Goal: Task Accomplishment & Management: Manage account settings

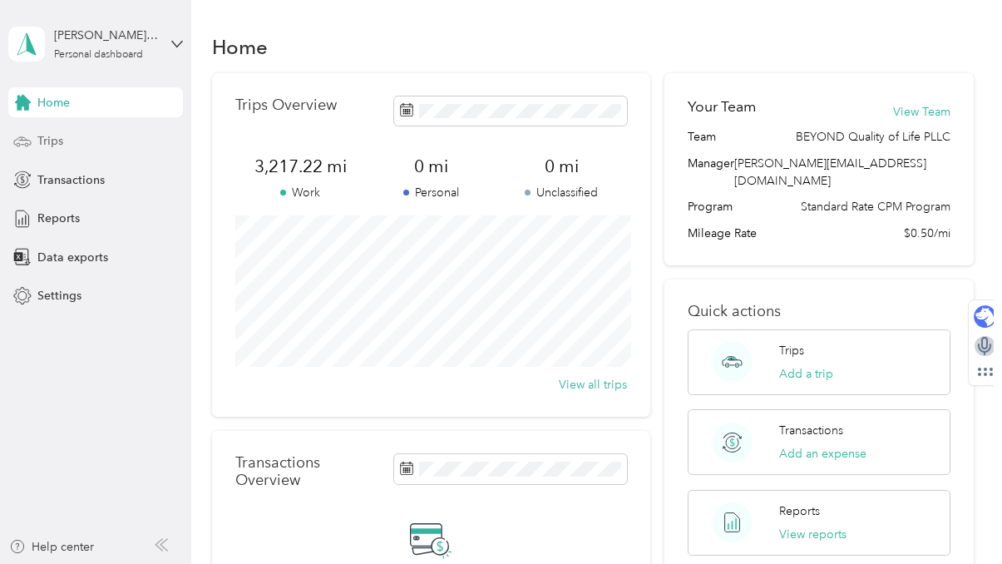
click at [84, 143] on div "Trips" at bounding box center [95, 141] width 175 height 30
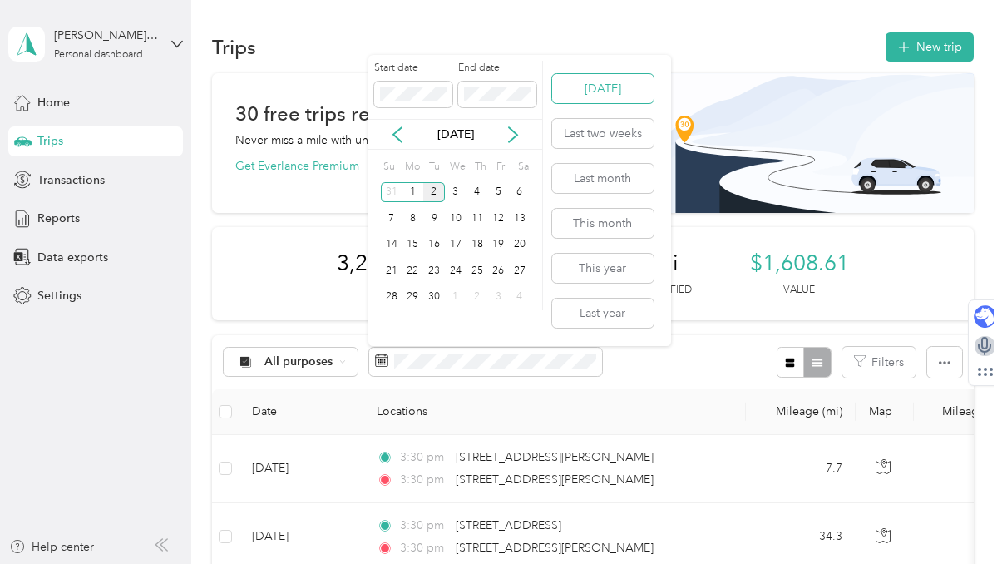
click at [634, 89] on button "[DATE]" at bounding box center [602, 88] width 101 height 29
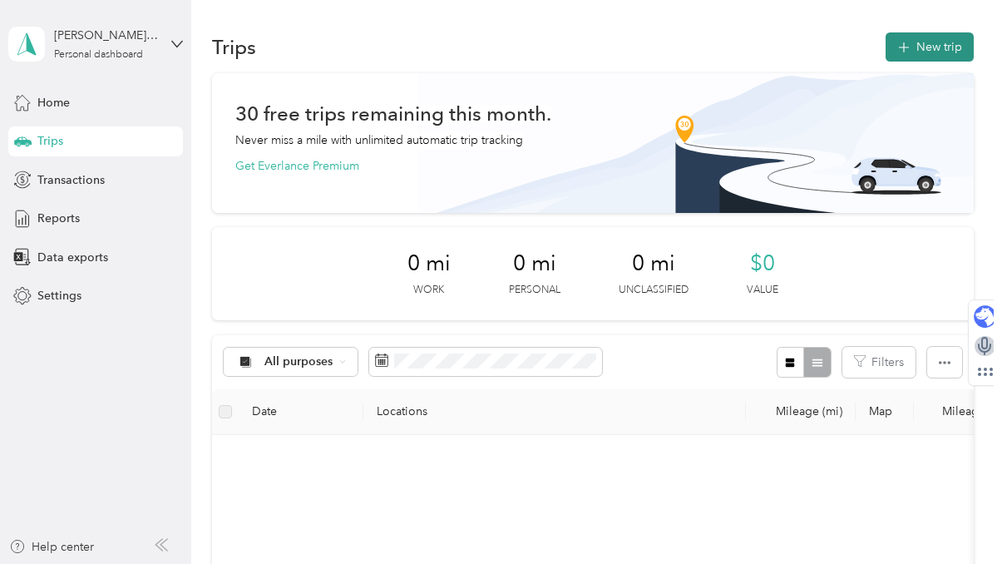
click at [913, 48] on icon "button" at bounding box center [903, 47] width 19 height 19
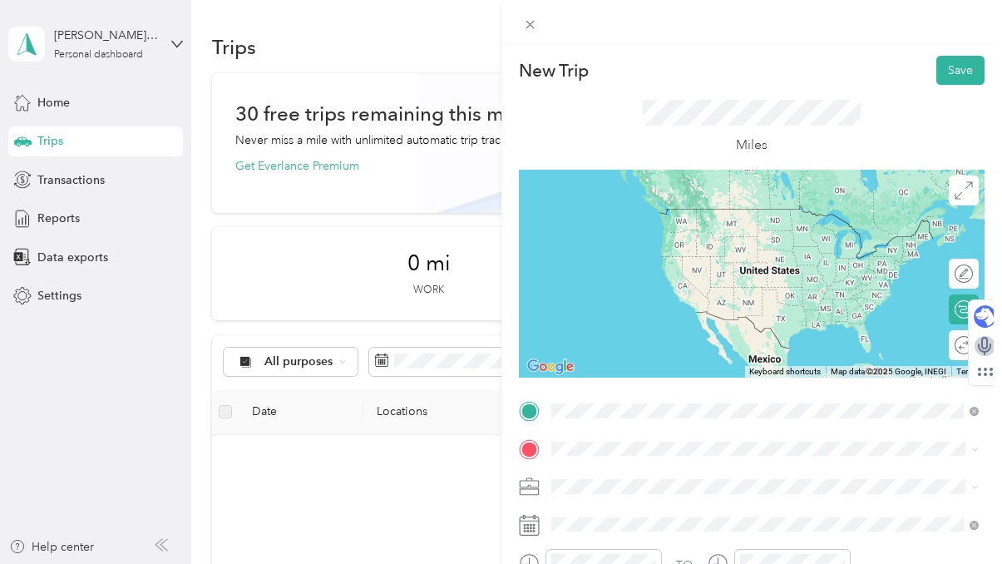
click at [733, 238] on div "[STREET_ADDRESS][PERSON_NAME][PERSON_NAME][US_STATE]" at bounding box center [765, 226] width 417 height 22
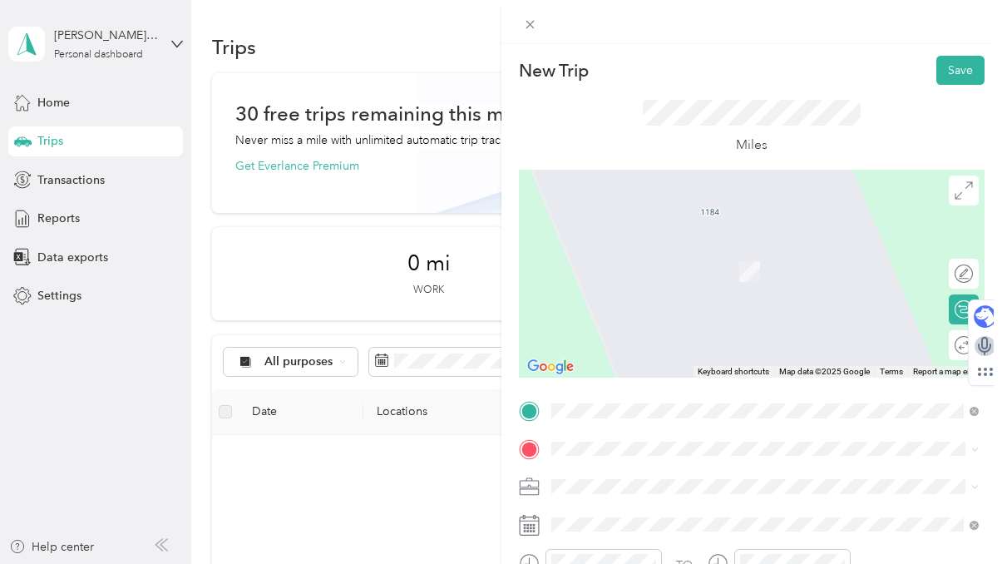
click at [687, 514] on span "[STREET_ADDRESS][PERSON_NAME][PERSON_NAME][US_STATE]" at bounding box center [757, 506] width 351 height 15
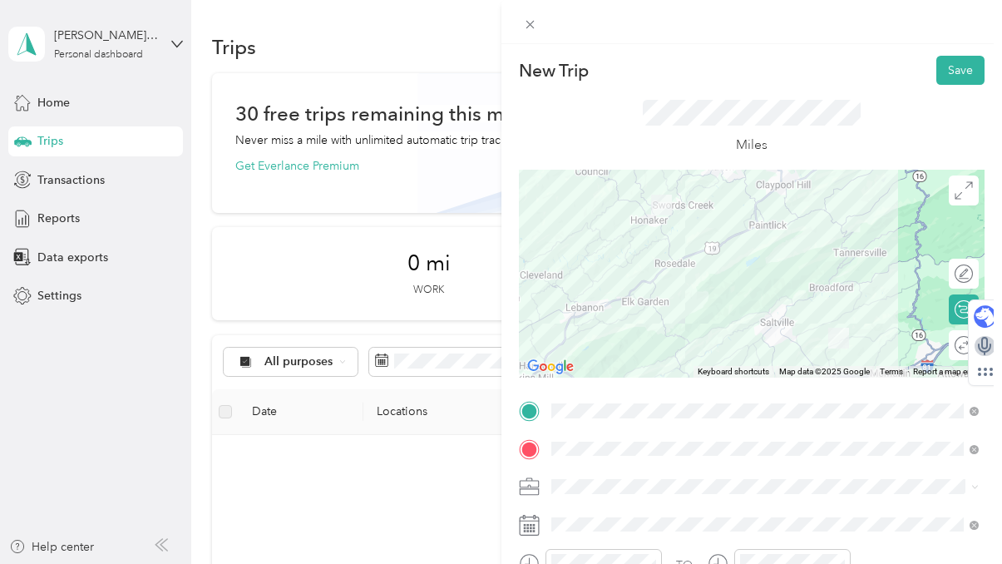
click at [615, 298] on div at bounding box center [752, 274] width 466 height 208
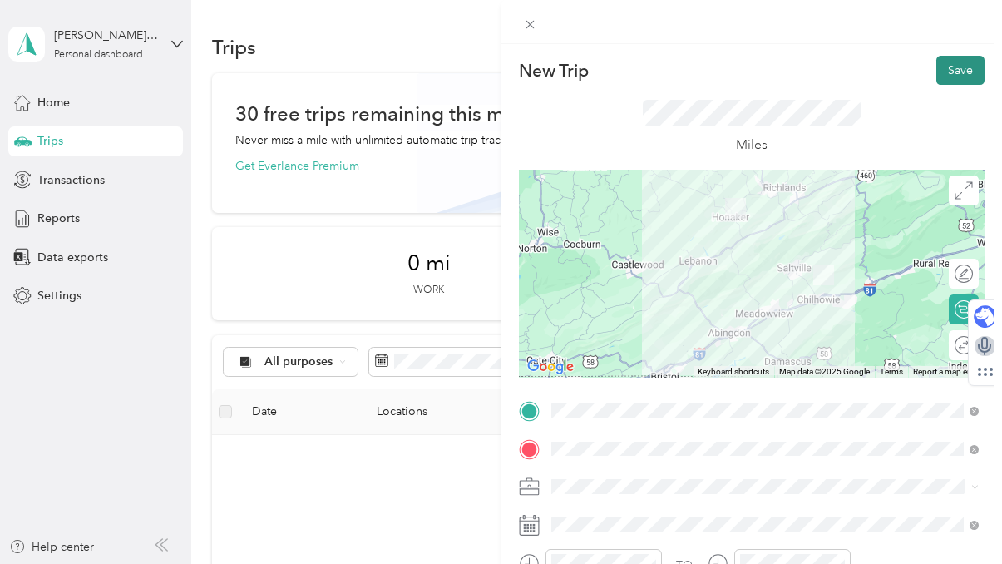
click at [949, 70] on button "Save" at bounding box center [960, 70] width 48 height 29
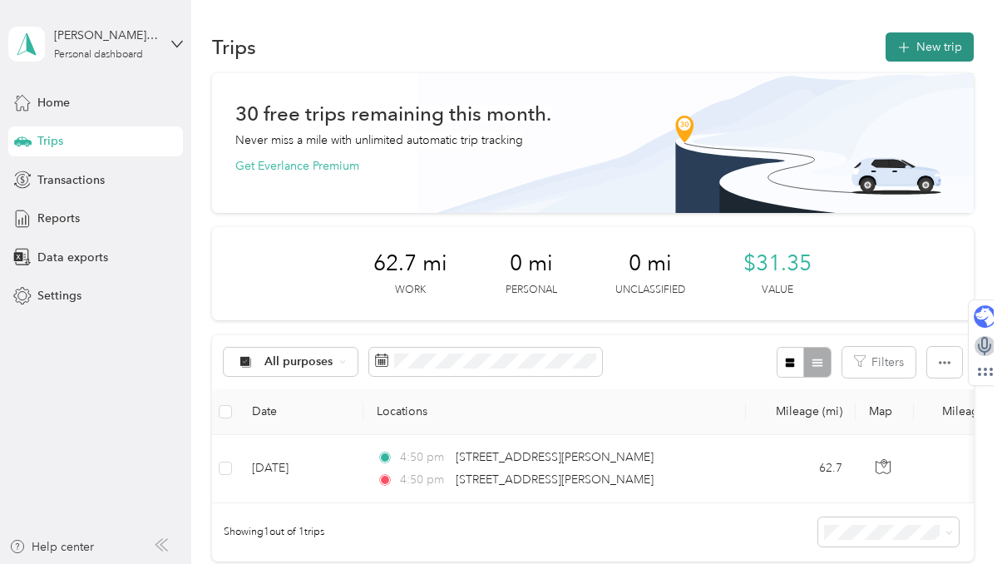
click at [910, 47] on icon "button" at bounding box center [903, 47] width 19 height 19
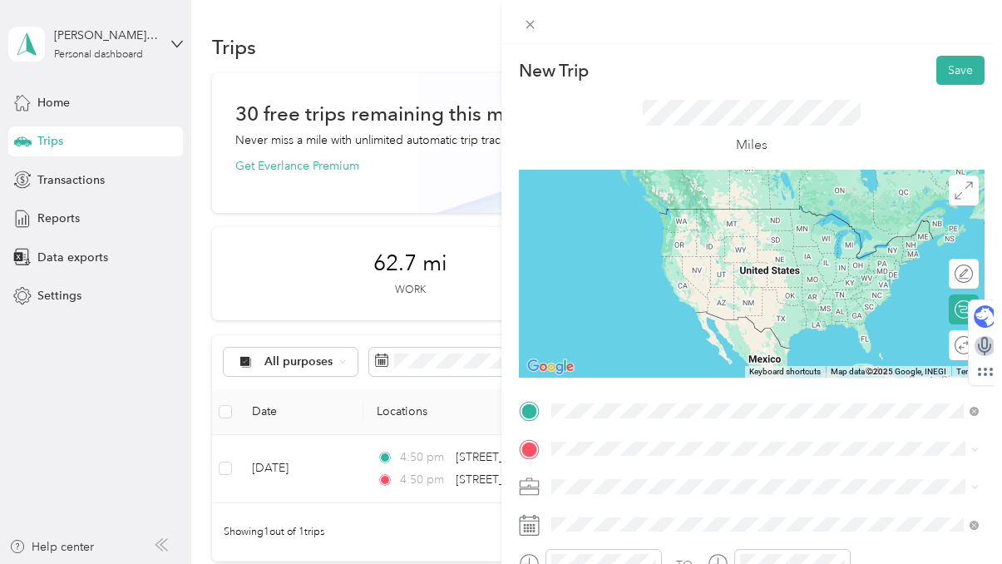
click at [650, 468] on span "[STREET_ADDRESS][PERSON_NAME][PERSON_NAME][US_STATE]" at bounding box center [757, 470] width 351 height 15
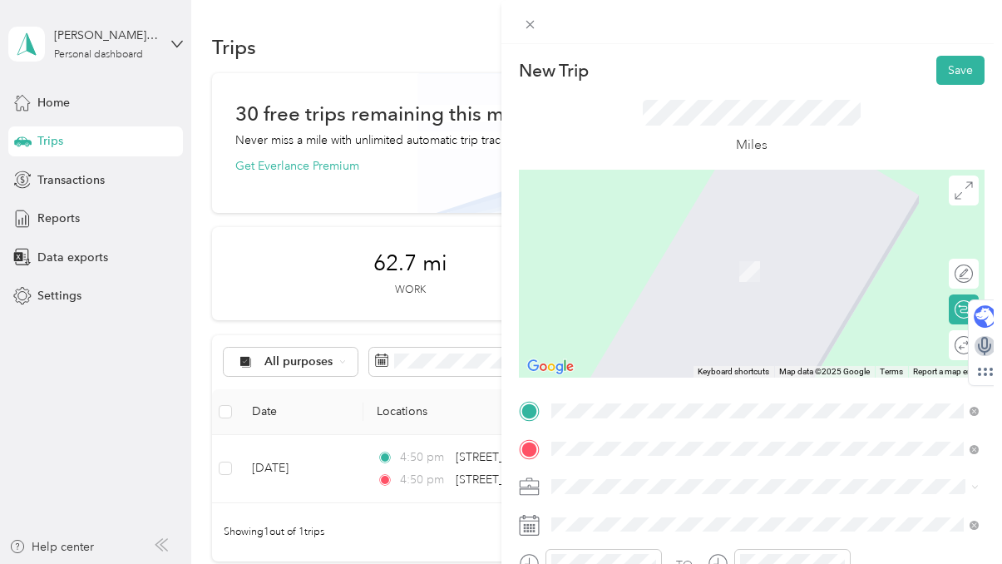
click at [713, 241] on span "[STREET_ADDRESS][PERSON_NAME][US_STATE]" at bounding box center [711, 246] width 259 height 15
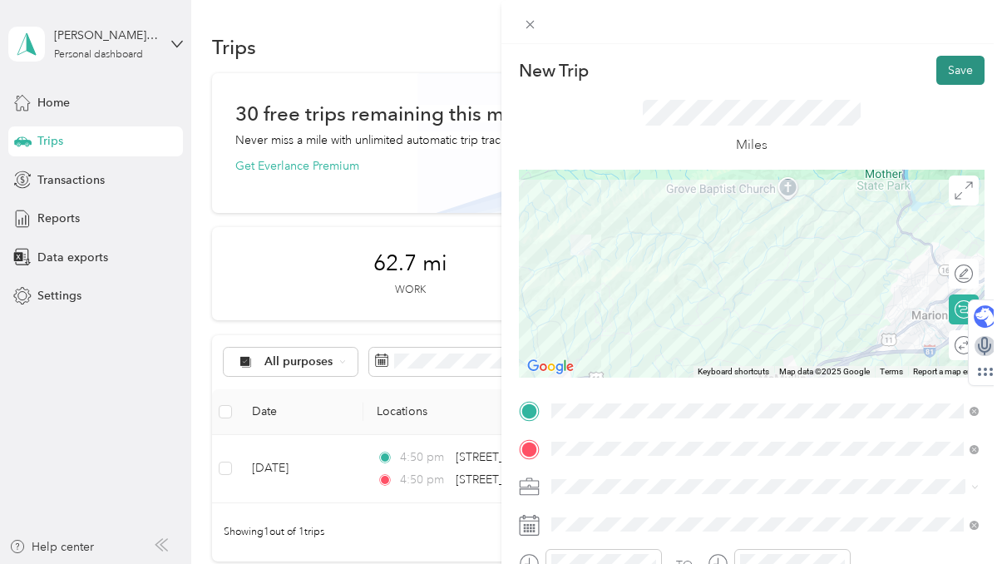
click at [962, 68] on button "Save" at bounding box center [960, 70] width 48 height 29
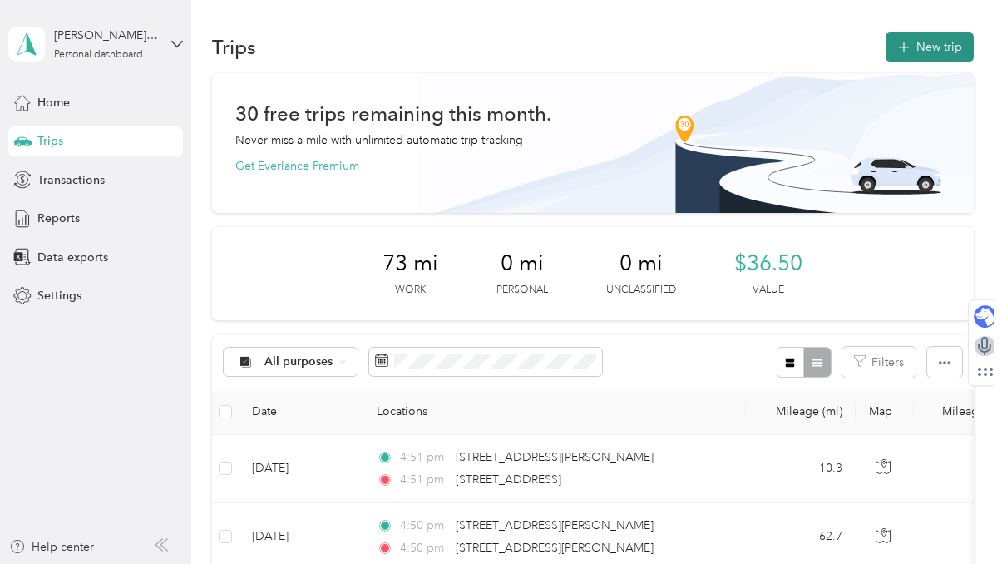
click at [909, 47] on icon "button" at bounding box center [903, 47] width 11 height 11
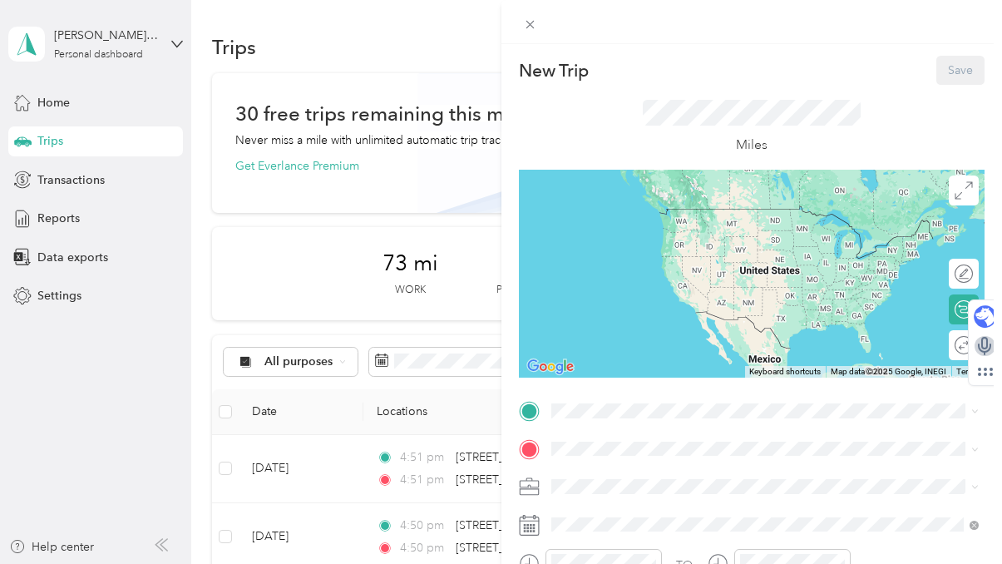
click at [767, 216] on span "[STREET_ADDRESS][PERSON_NAME][US_STATE]" at bounding box center [711, 208] width 259 height 15
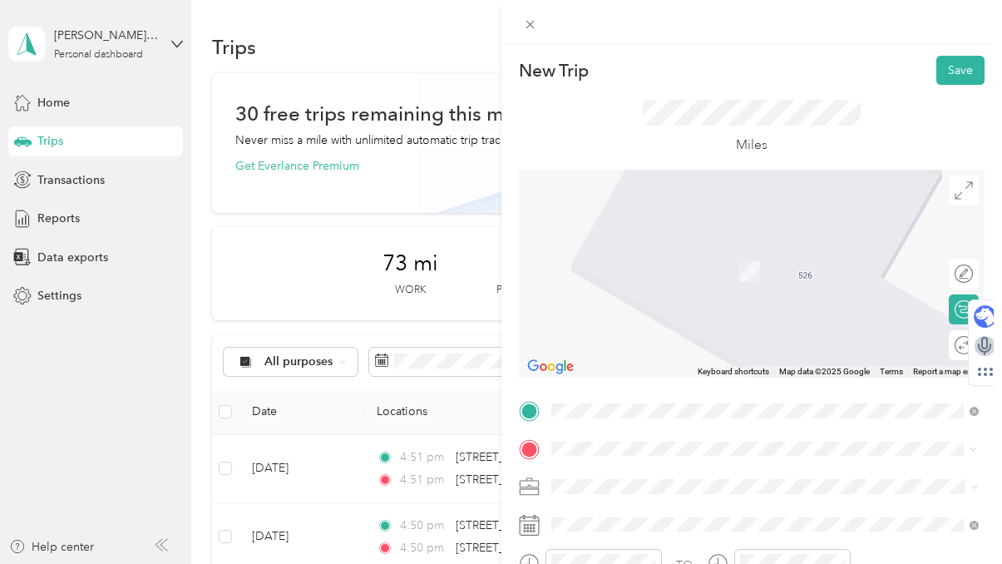
click at [742, 254] on span "[STREET_ADDRESS][PERSON_NAME][US_STATE]" at bounding box center [711, 246] width 259 height 15
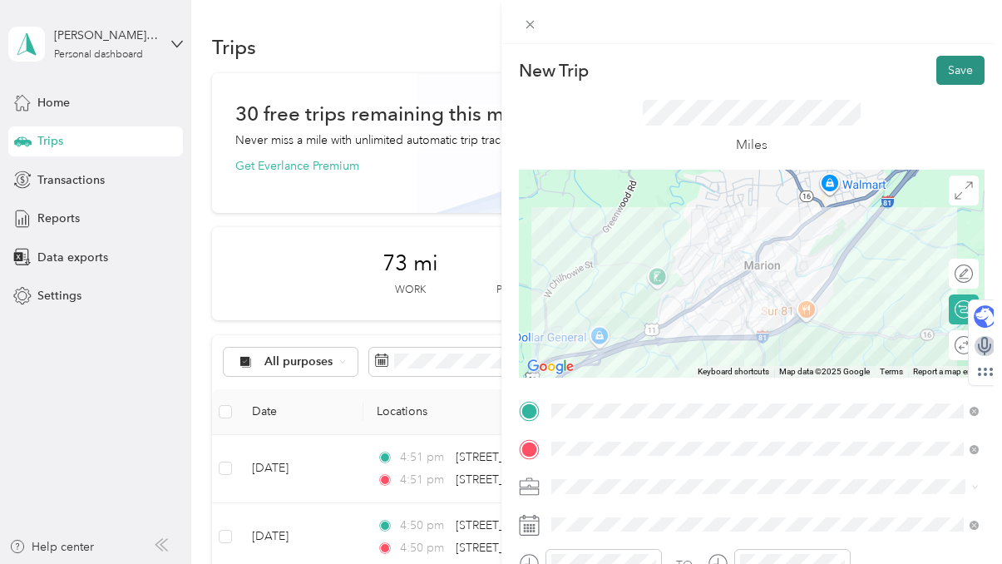
click at [954, 67] on button "Save" at bounding box center [960, 70] width 48 height 29
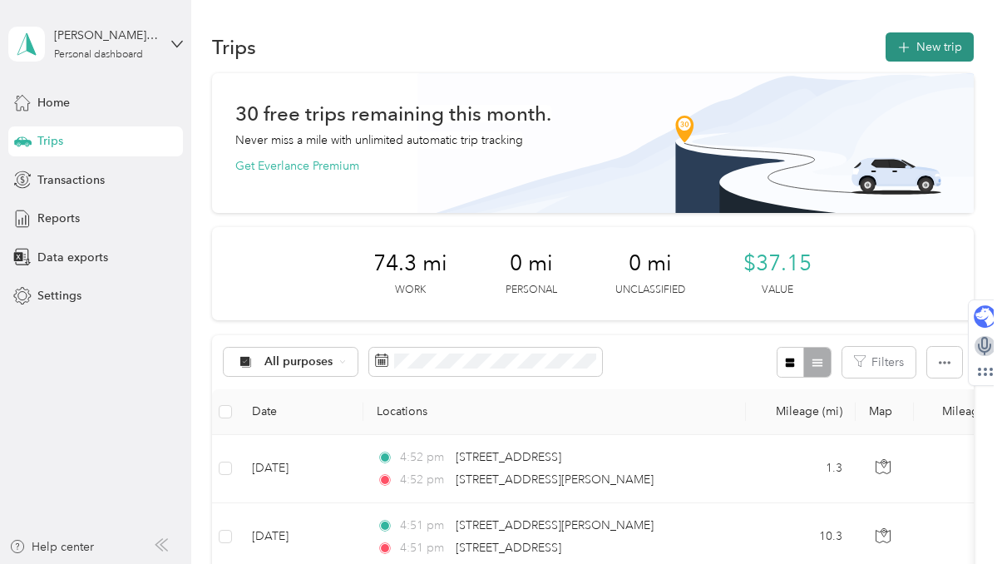
click at [913, 51] on icon "button" at bounding box center [903, 47] width 19 height 19
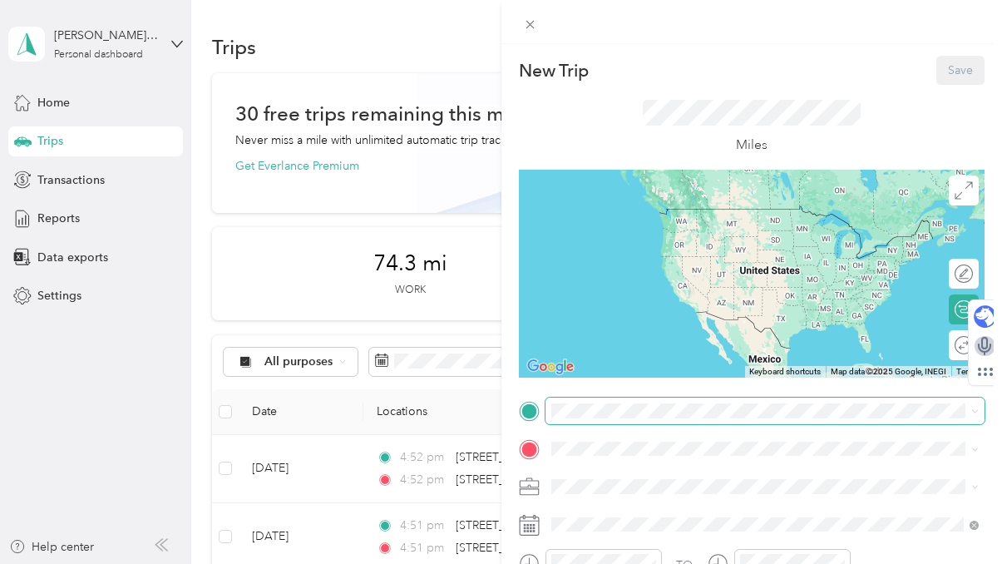
click at [624, 420] on span at bounding box center [765, 410] width 440 height 27
click at [756, 223] on li "[STREET_ADDRESS][PERSON_NAME][US_STATE]" at bounding box center [765, 206] width 440 height 34
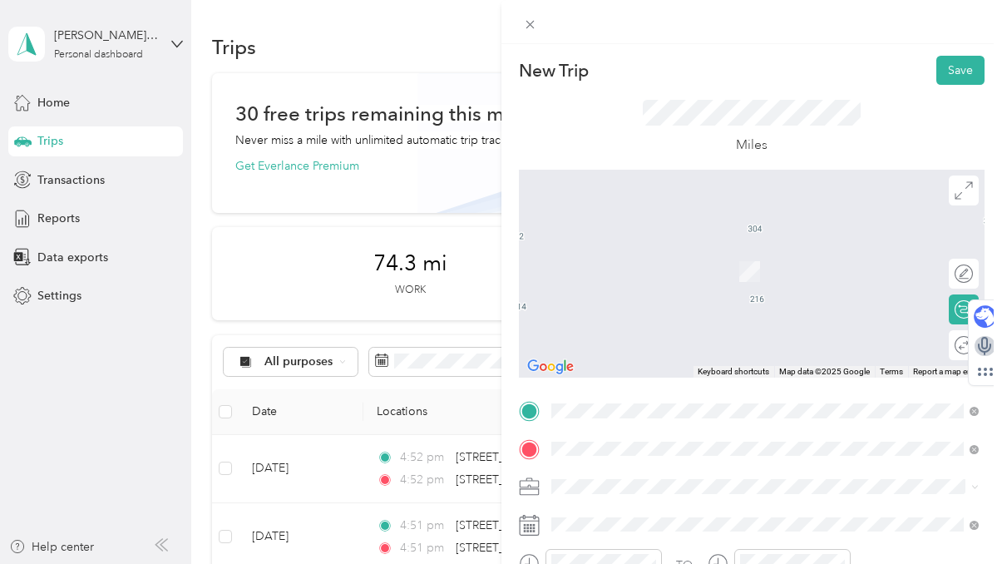
click at [681, 362] on span "[STREET_ADDRESS][PERSON_NAME][US_STATE]" at bounding box center [711, 356] width 259 height 15
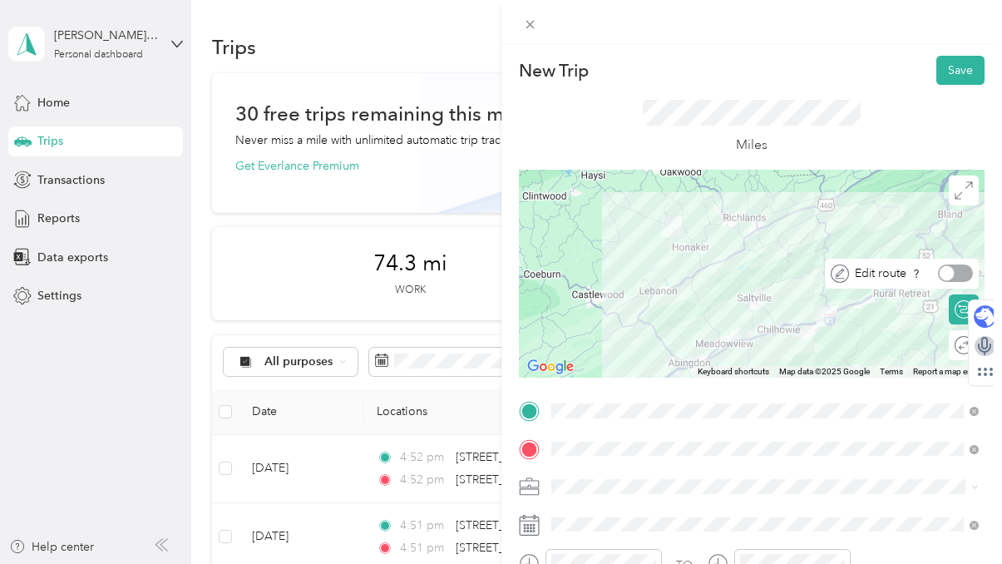
click at [949, 272] on div at bounding box center [946, 273] width 15 height 15
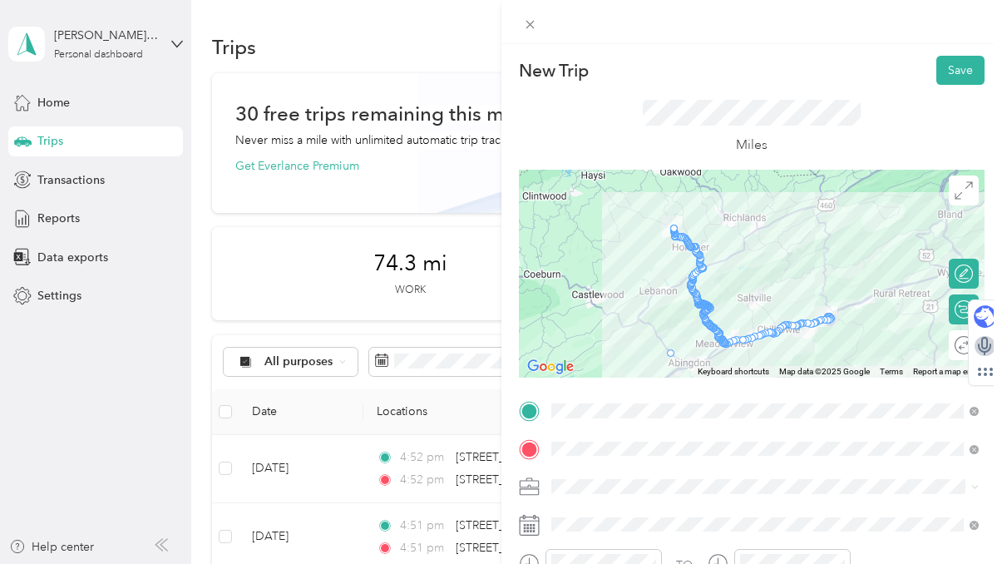
drag, startPoint x: 709, startPoint y: 320, endPoint x: 673, endPoint y: 358, distance: 52.9
click at [956, 76] on button "Save" at bounding box center [960, 70] width 48 height 29
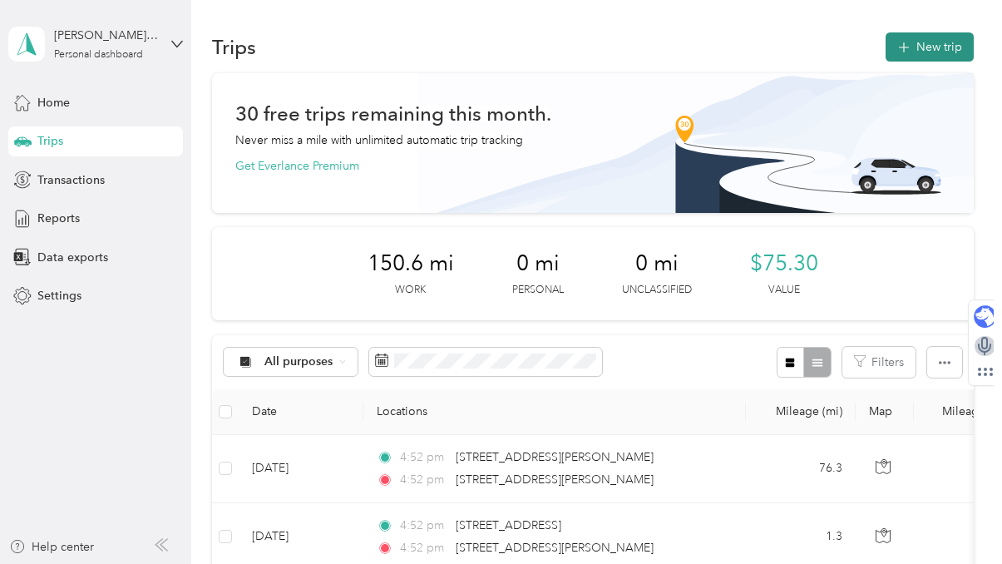
click at [913, 52] on icon "button" at bounding box center [903, 47] width 19 height 19
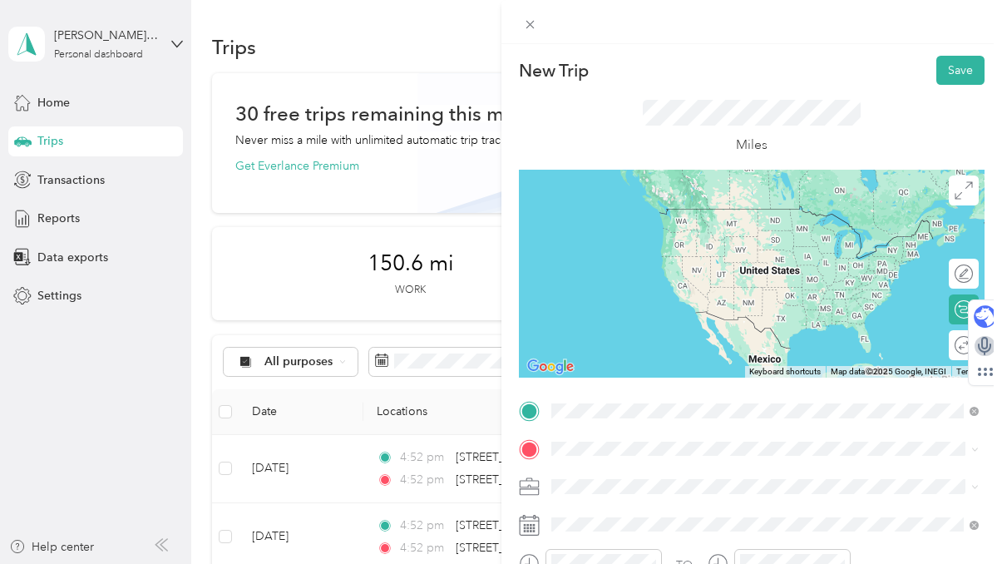
click at [643, 483] on div "[STREET_ADDRESS][PERSON_NAME][US_STATE]" at bounding box center [765, 472] width 417 height 22
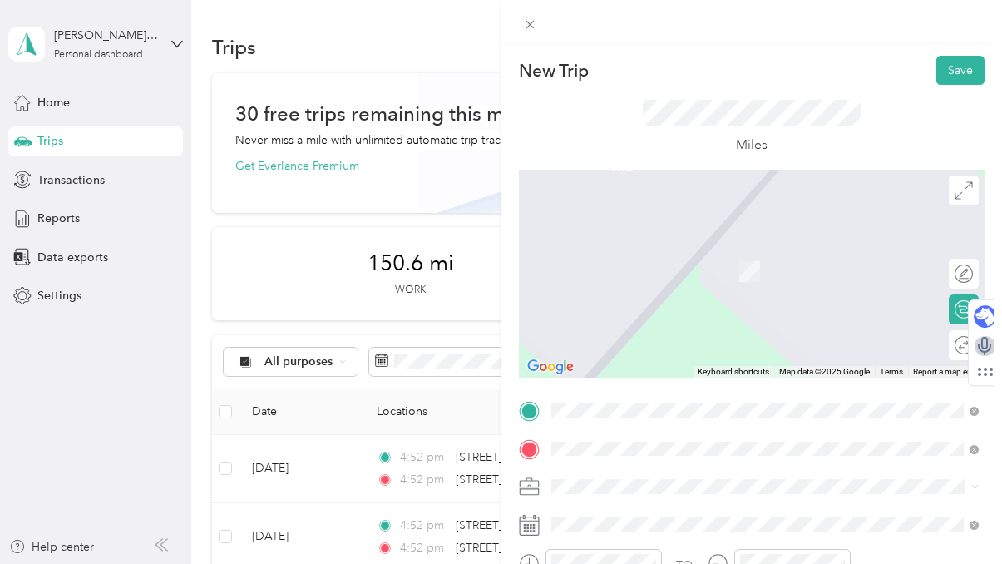
click at [710, 268] on span "[STREET_ADDRESS][PERSON_NAME][PERSON_NAME][US_STATE]" at bounding box center [757, 263] width 351 height 15
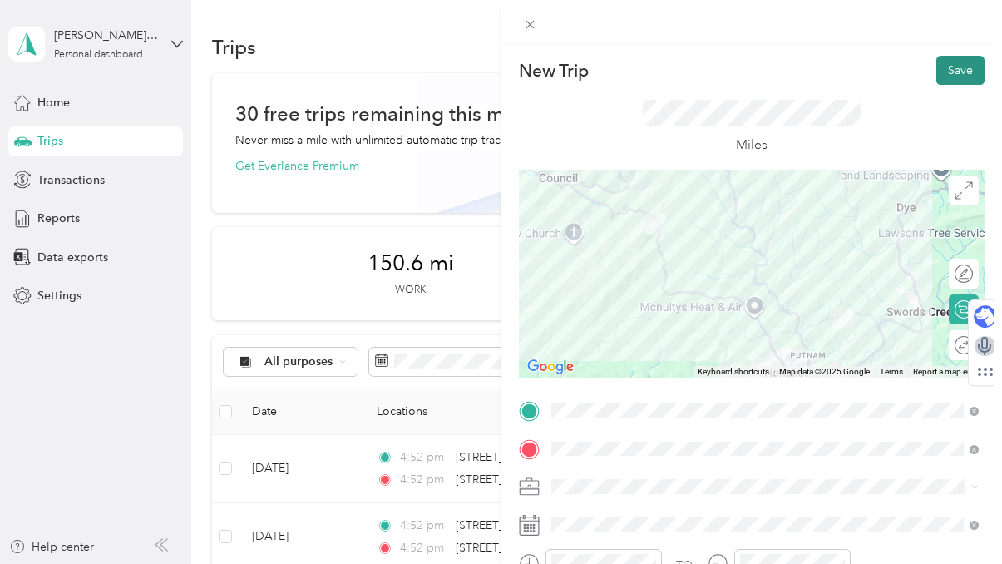
click at [950, 72] on button "Save" at bounding box center [960, 70] width 48 height 29
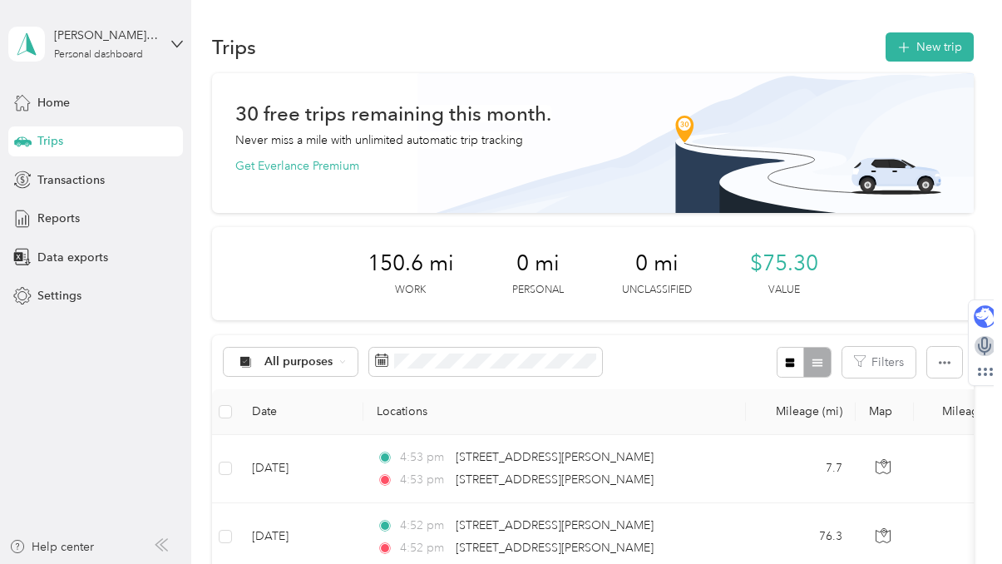
click at [680, 374] on div "All purposes Filters" at bounding box center [593, 362] width 762 height 54
